Goal: Task Accomplishment & Management: Use online tool/utility

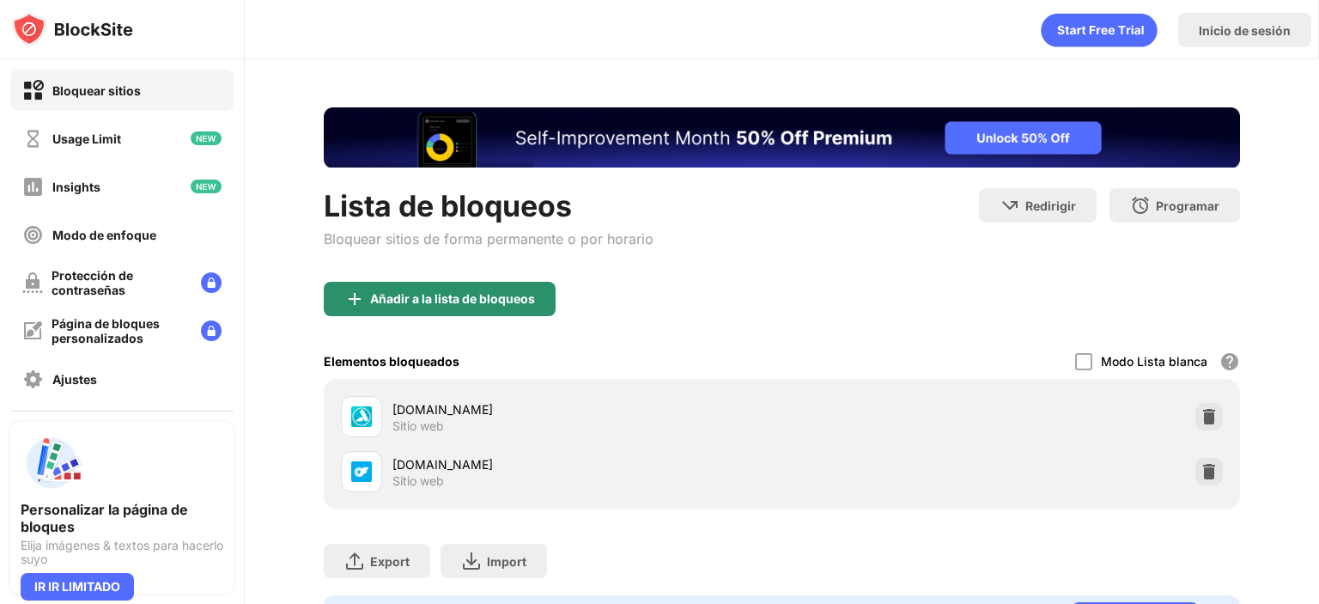
click at [433, 303] on div "Añadir a la lista de bloqueos" at bounding box center [452, 299] width 165 height 14
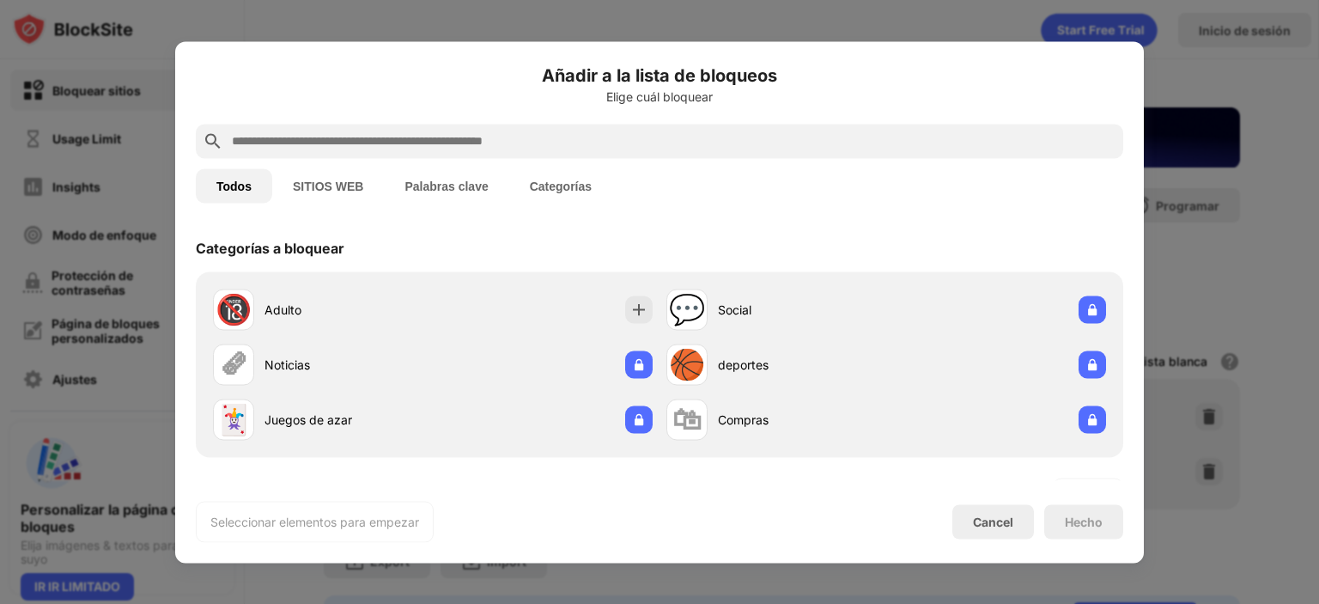
click at [443, 189] on button "Palabras clave" at bounding box center [446, 185] width 125 height 34
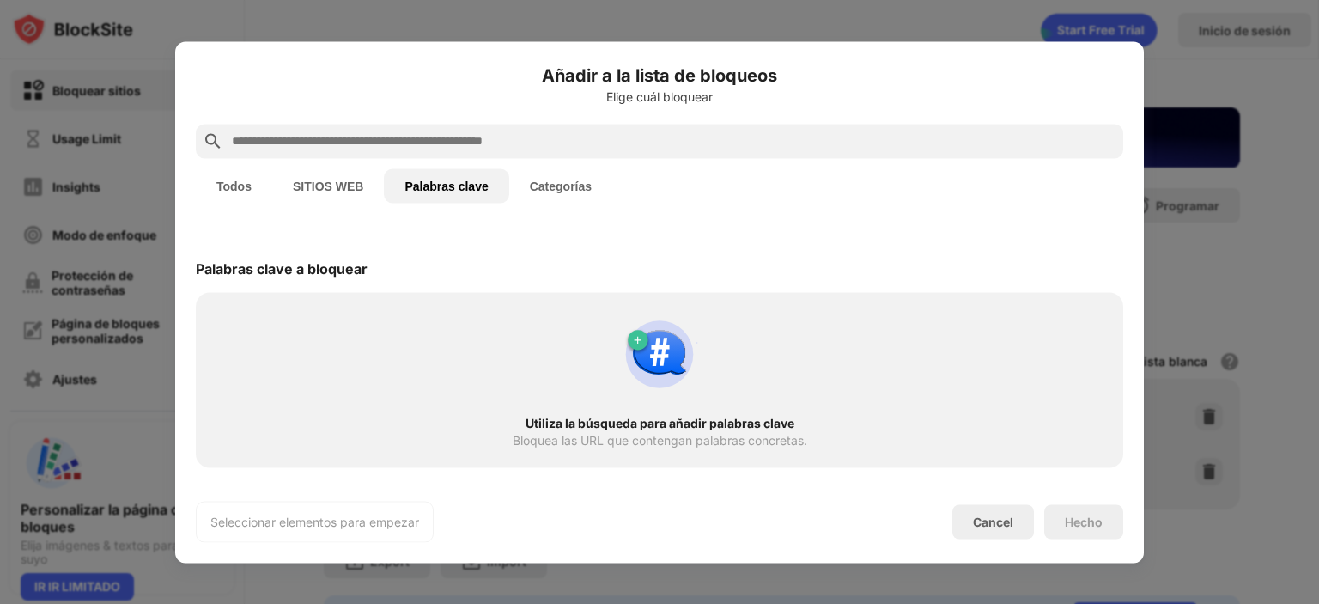
click at [410, 145] on input "text" at bounding box center [673, 141] width 886 height 21
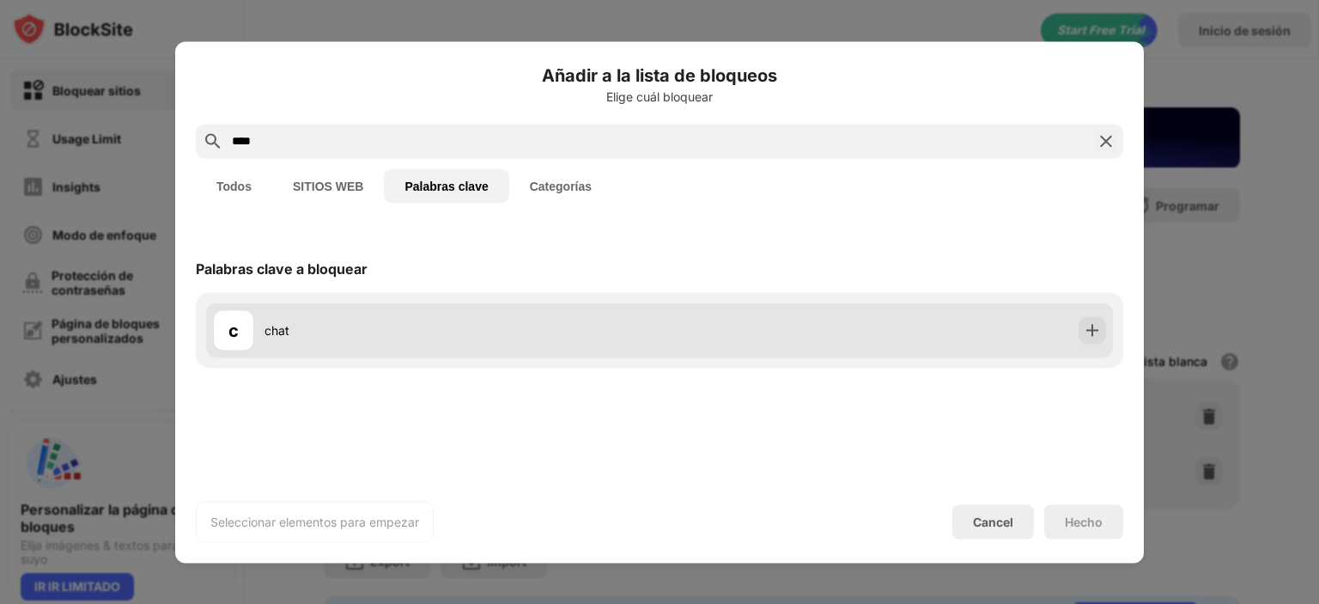
type input "****"
click at [543, 344] on div "c chat" at bounding box center [436, 329] width 447 height 41
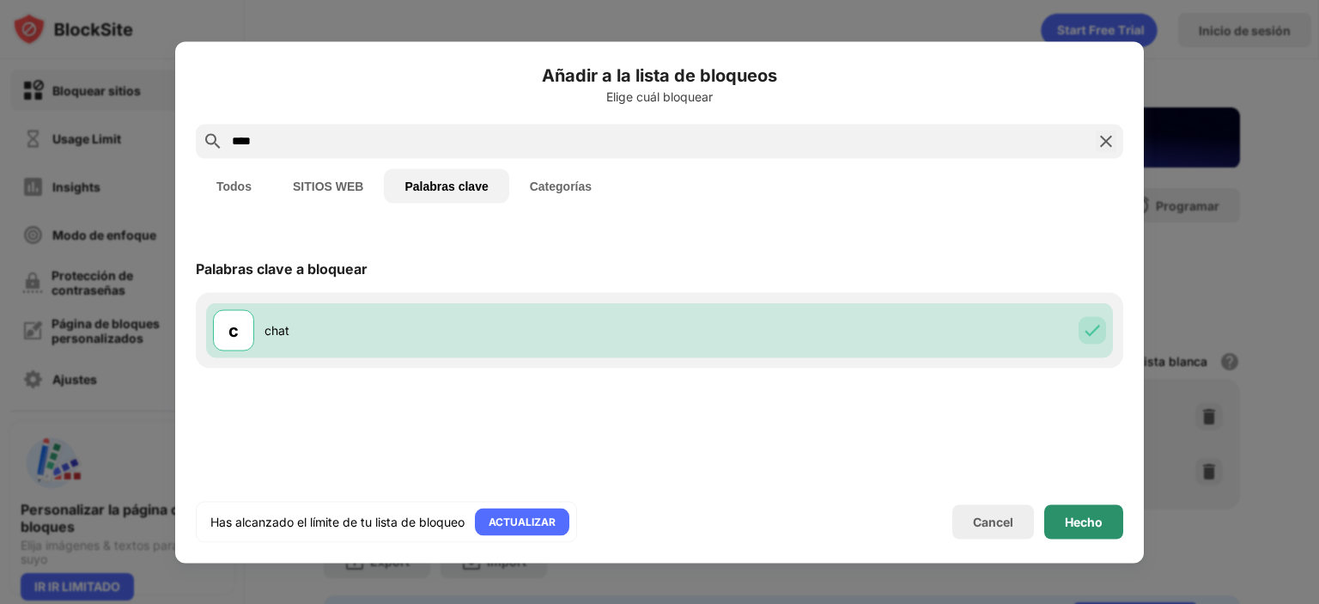
click at [1083, 511] on div "Hecho" at bounding box center [1084, 521] width 79 height 34
